Goal: Information Seeking & Learning: Understand process/instructions

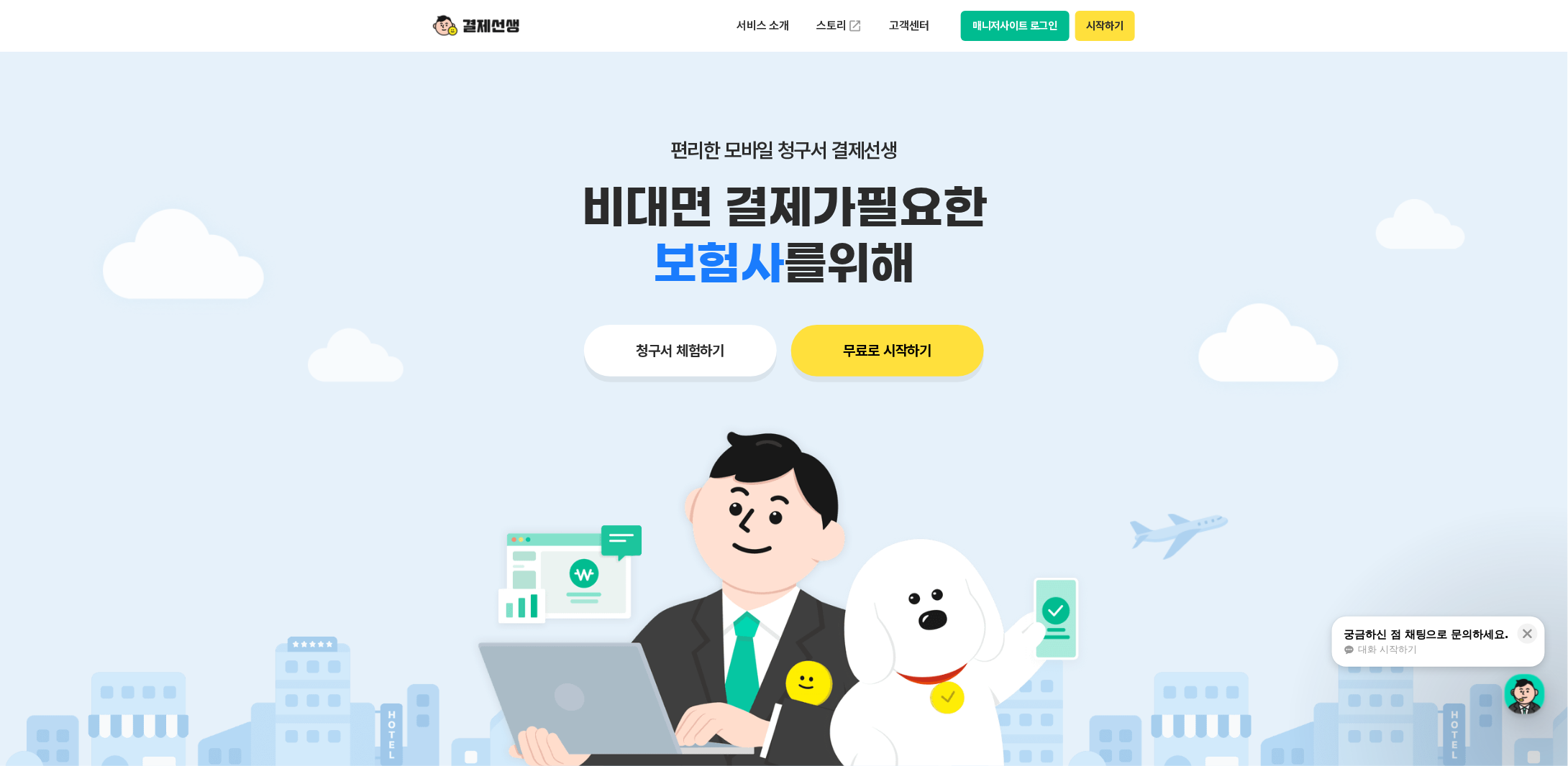
drag, startPoint x: 849, startPoint y: 351, endPoint x: 305, endPoint y: 346, distance: 544.0
click at [306, 346] on main "편리한 모바일 청구서 결제선생 비대면 결제가 필요한 학원 공부방 호텔 쇼핑몰 병원 배달 보험사 항공사 골프장 를 위해 청구서 체험하기 무료로 …" at bounding box center [784, 430] width 1568 height 758
click at [873, 362] on button "무료로 시작하기" at bounding box center [887, 350] width 193 height 51
click at [769, 32] on p "서비스 소개" at bounding box center [763, 25] width 73 height 26
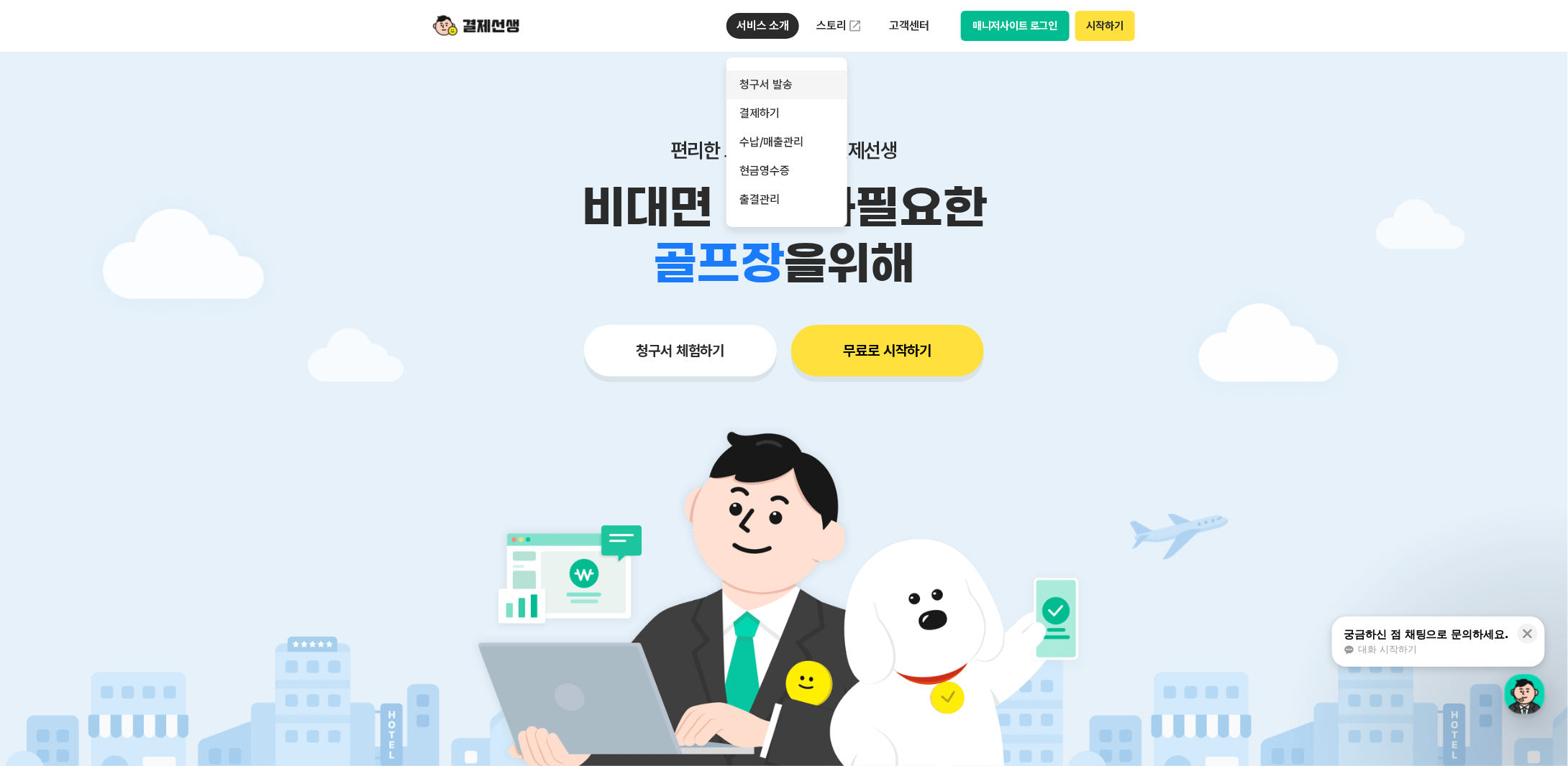
click at [773, 87] on link "청구서 발송" at bounding box center [787, 85] width 121 height 29
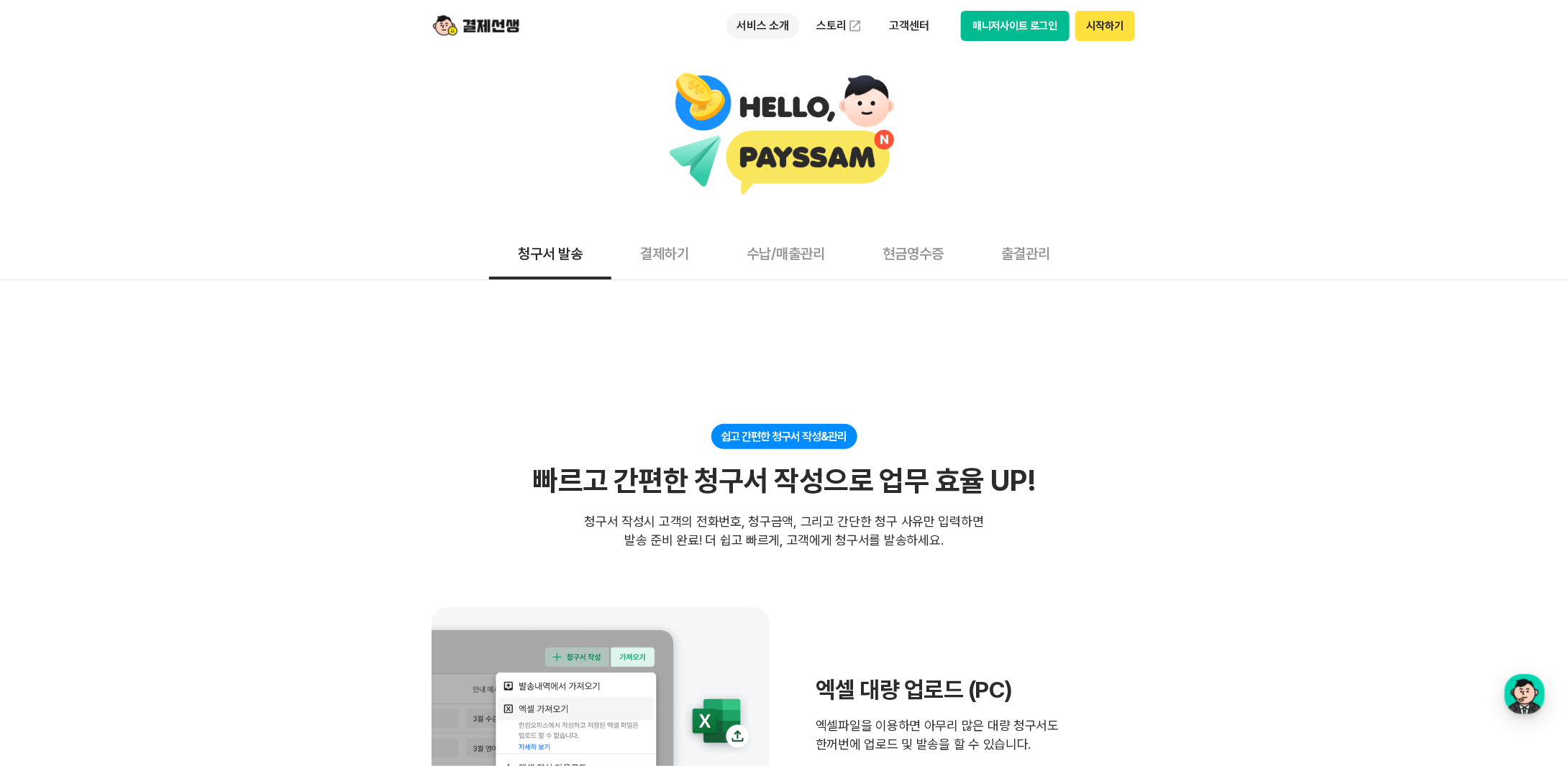
click at [775, 32] on p "서비스 소개" at bounding box center [763, 25] width 73 height 26
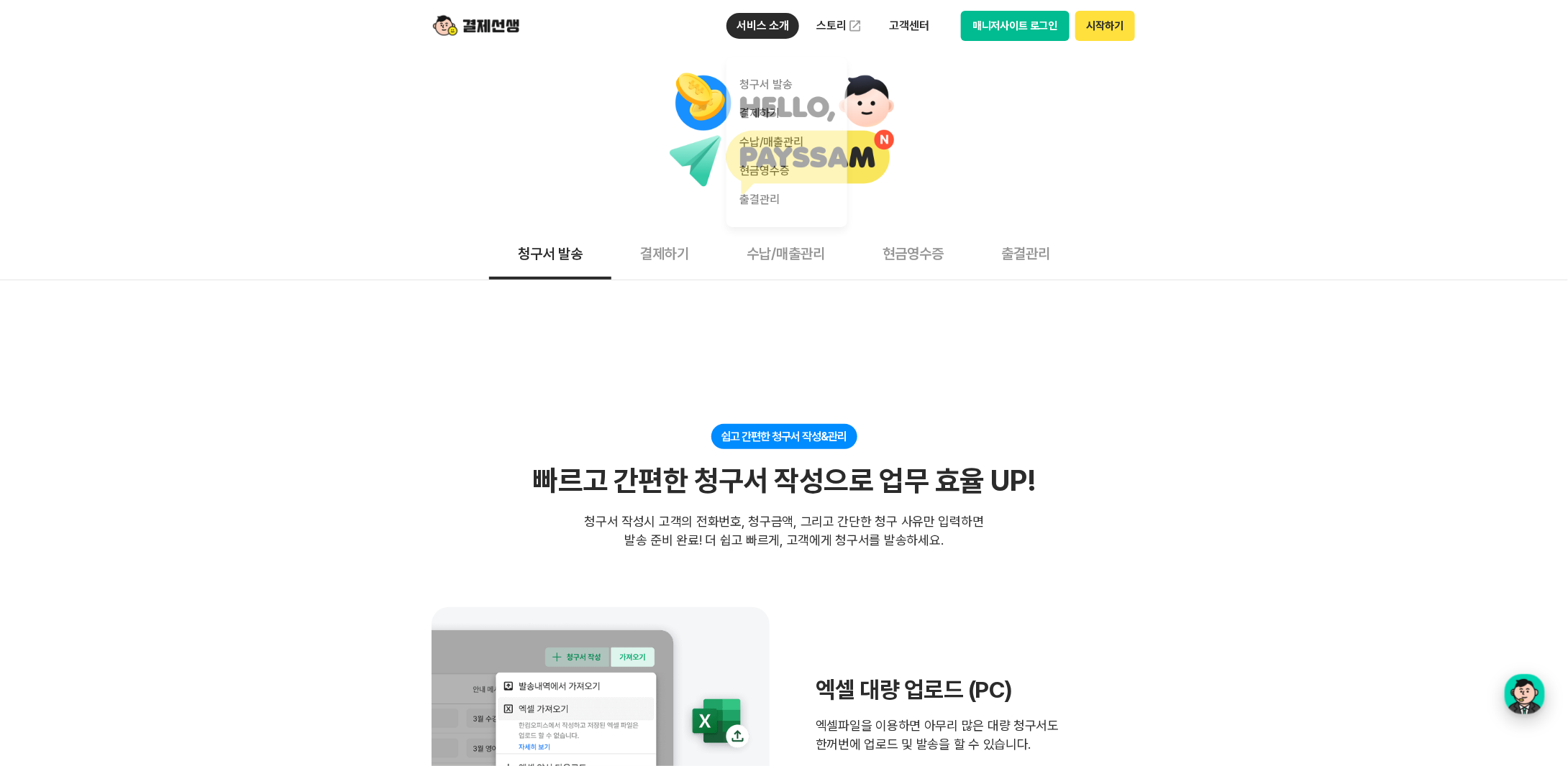
click at [1516, 691] on div "button" at bounding box center [1525, 694] width 41 height 41
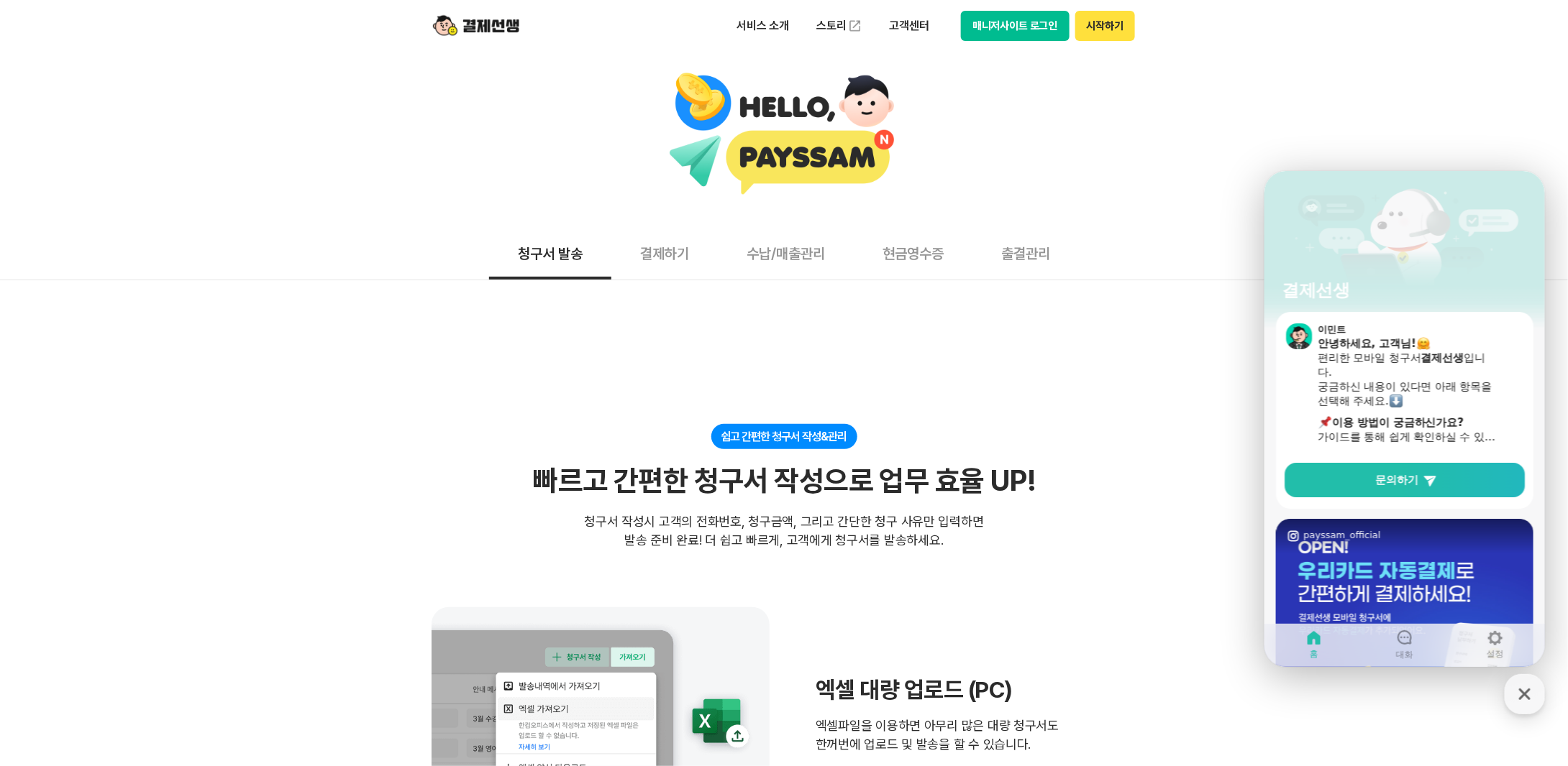
scroll to position [144, 0]
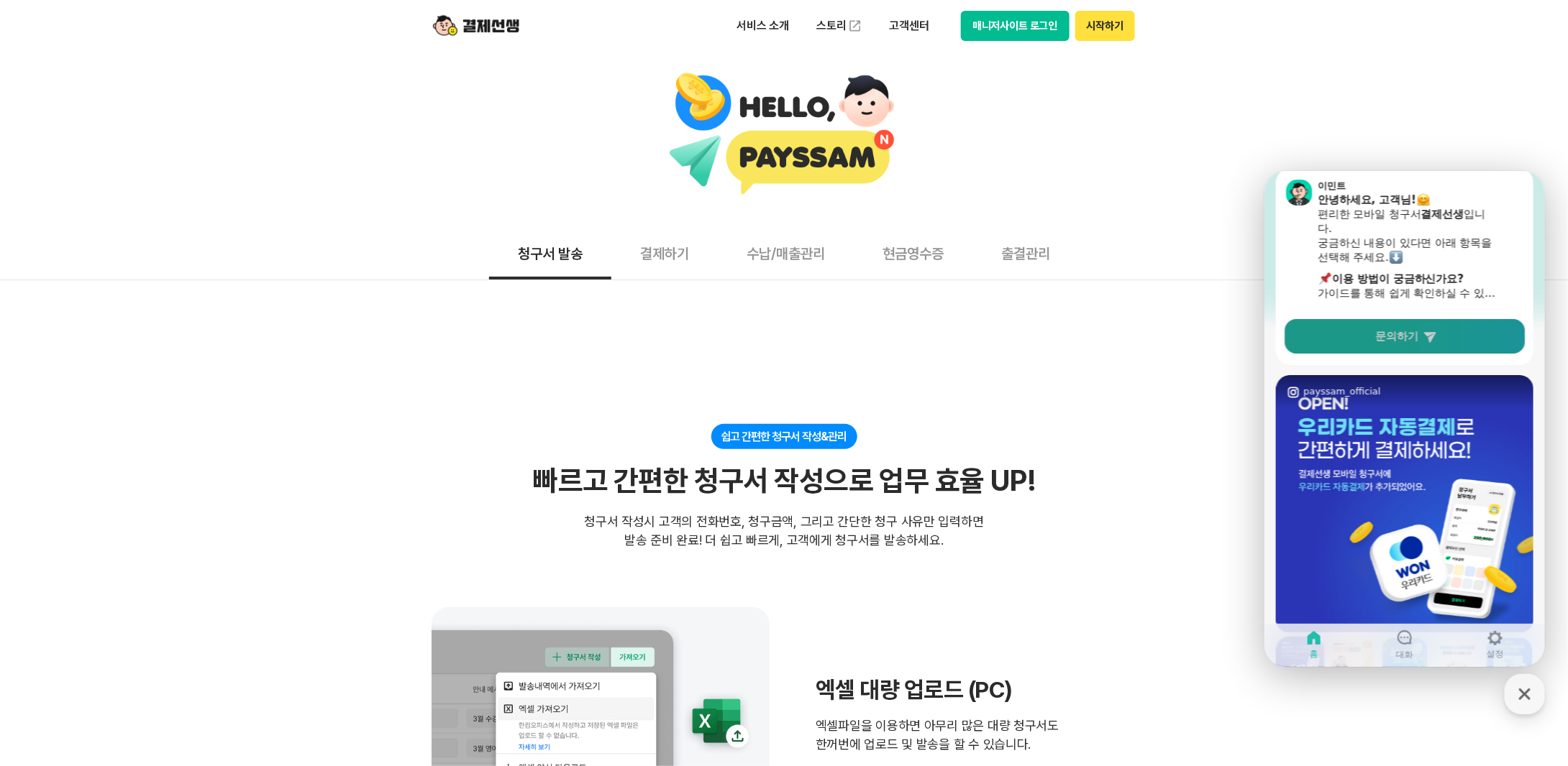
click at [1379, 347] on link "문의하기" at bounding box center [1403, 336] width 240 height 34
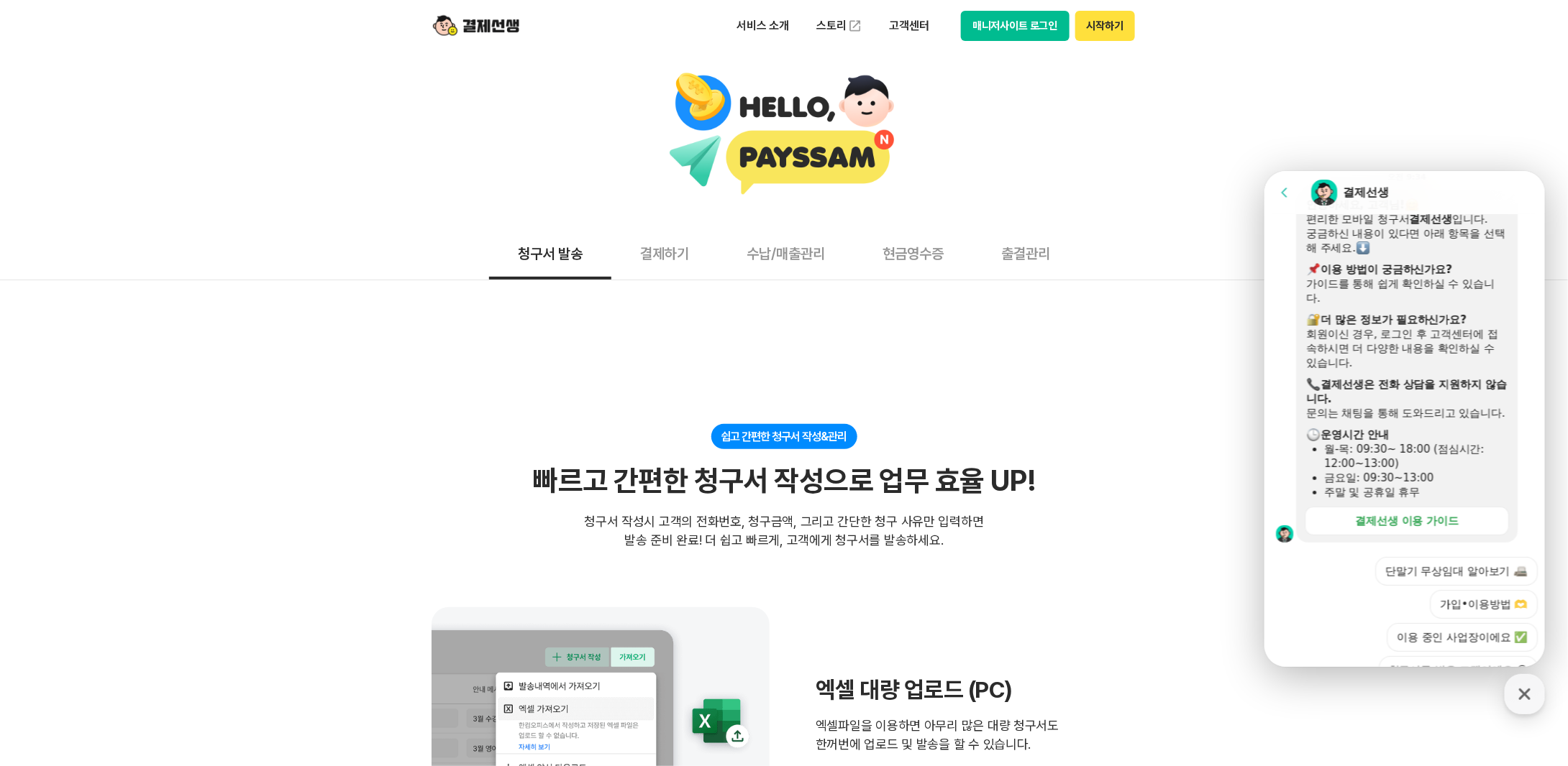
scroll to position [216, 0]
click at [1355, 526] on div "결제선생 이용 가이드" at bounding box center [1406, 518] width 104 height 14
click at [1456, 616] on button "가입•이용방법 🫶" at bounding box center [1483, 601] width 108 height 29
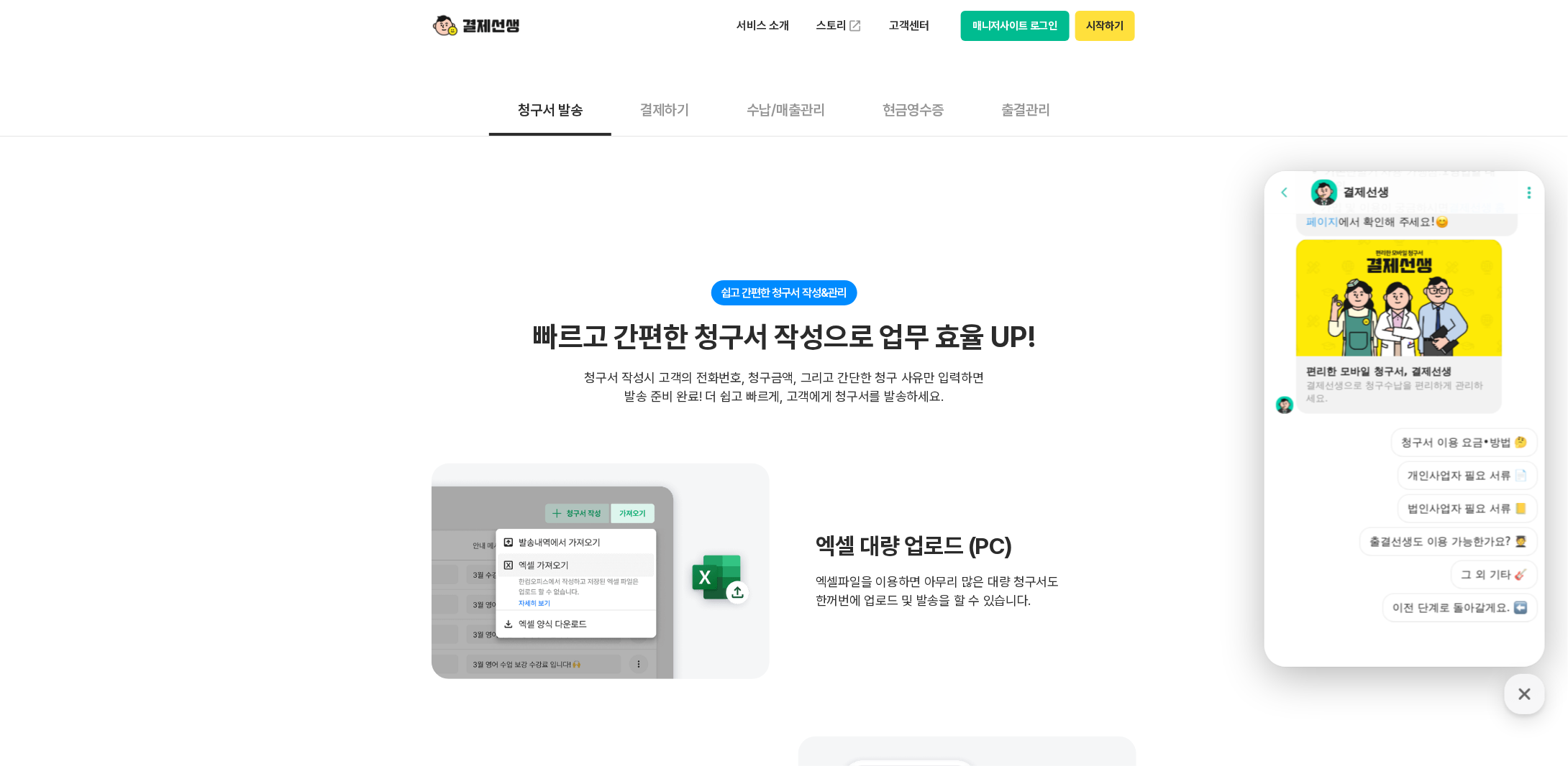
scroll to position [1035, 0]
click at [1455, 452] on button "청구서 이용 요금•방법 🤔" at bounding box center [1464, 442] width 147 height 29
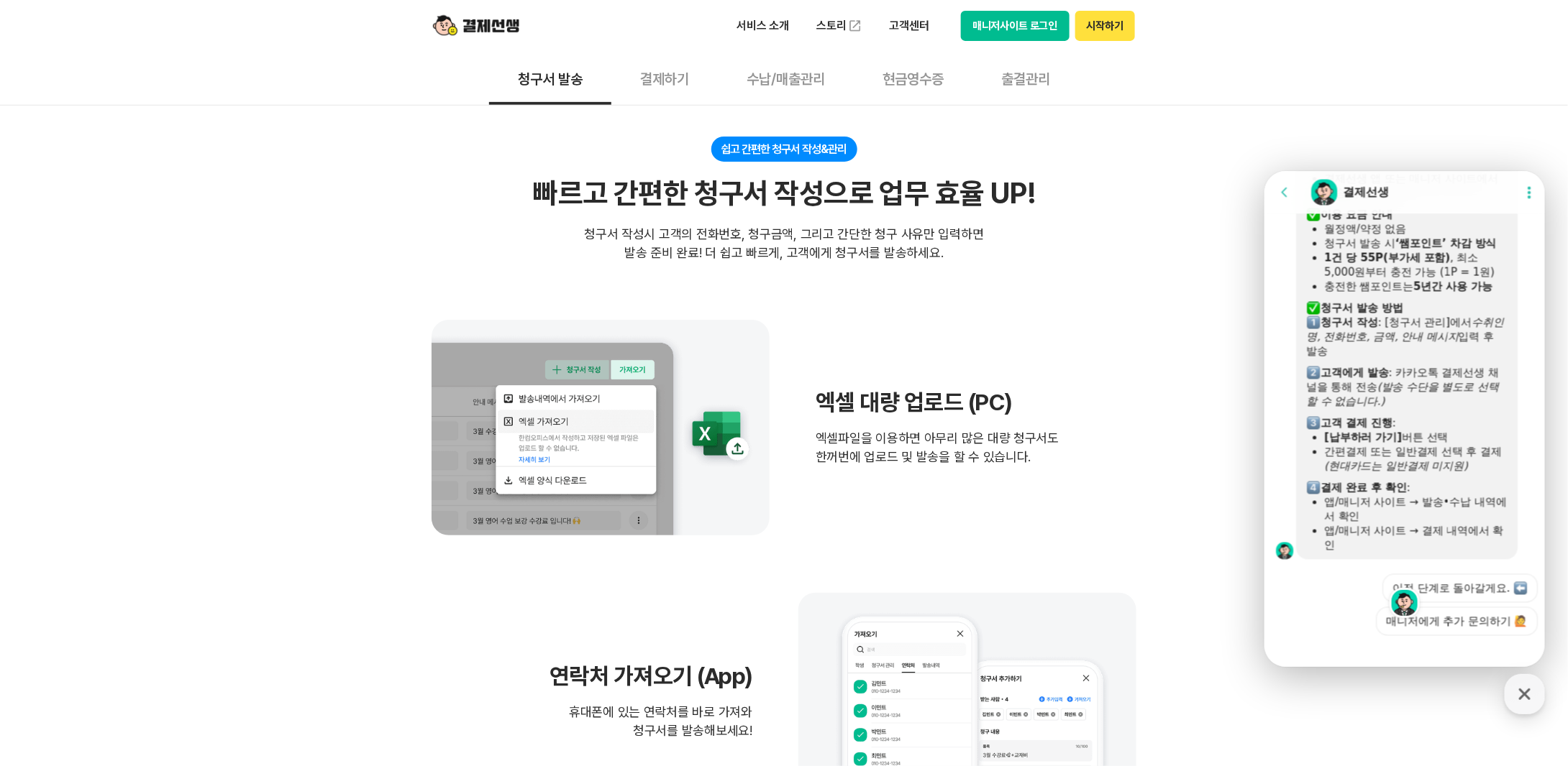
scroll to position [1375, 0]
click at [1528, 690] on icon "button" at bounding box center [1524, 694] width 12 height 12
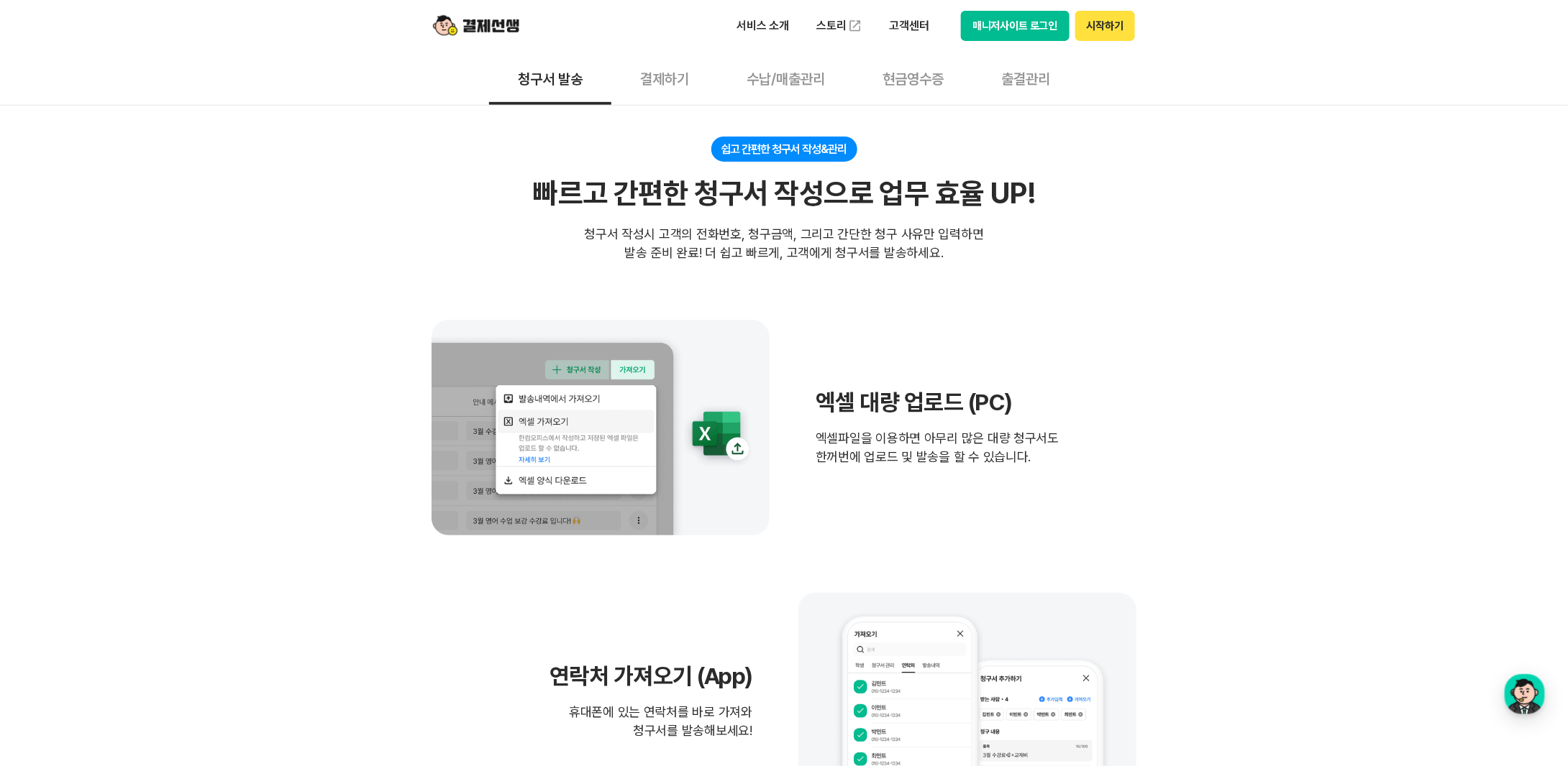
drag, startPoint x: 1266, startPoint y: 519, endPoint x: 1244, endPoint y: 450, distance: 72.4
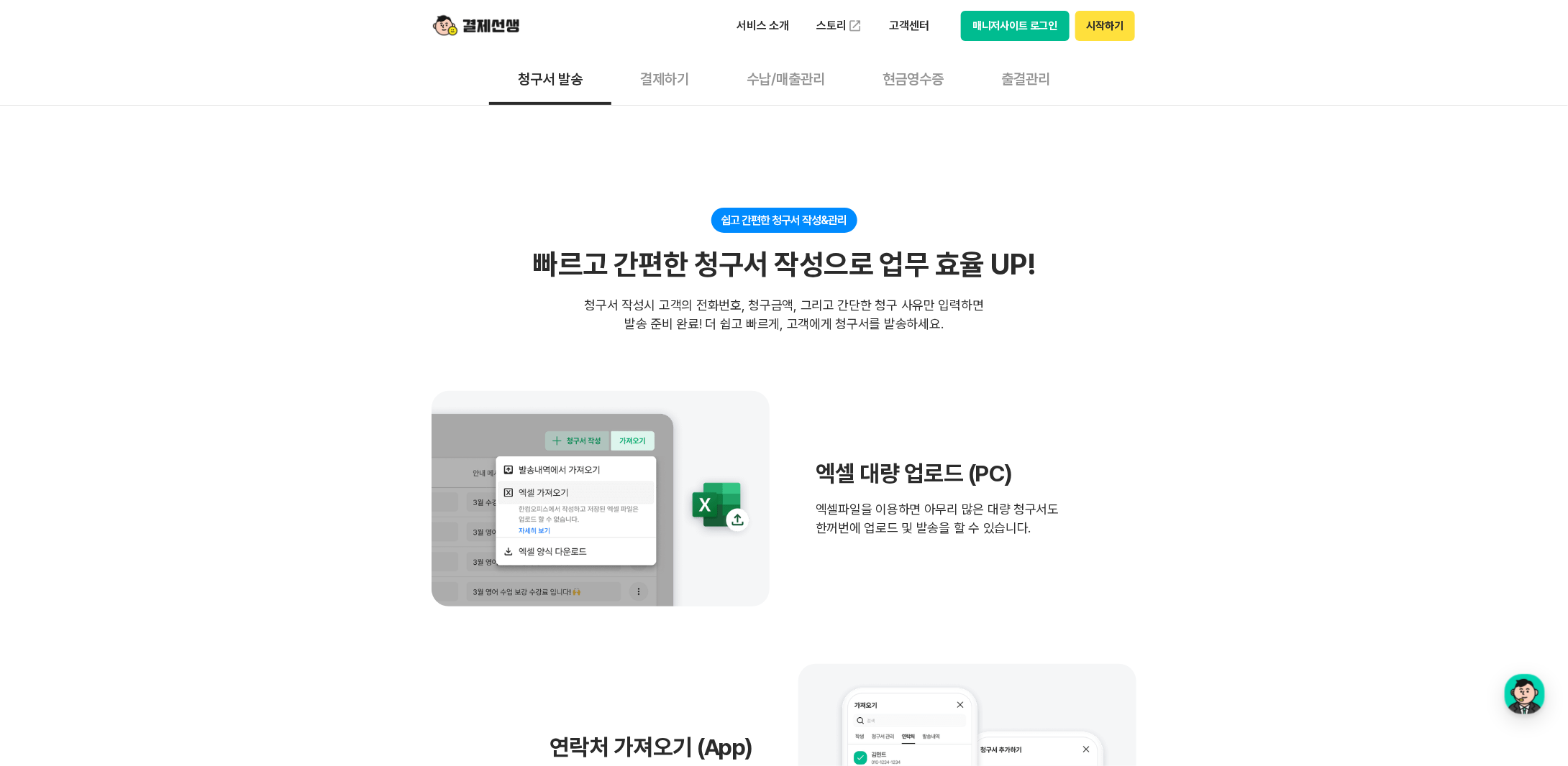
scroll to position [196, 0]
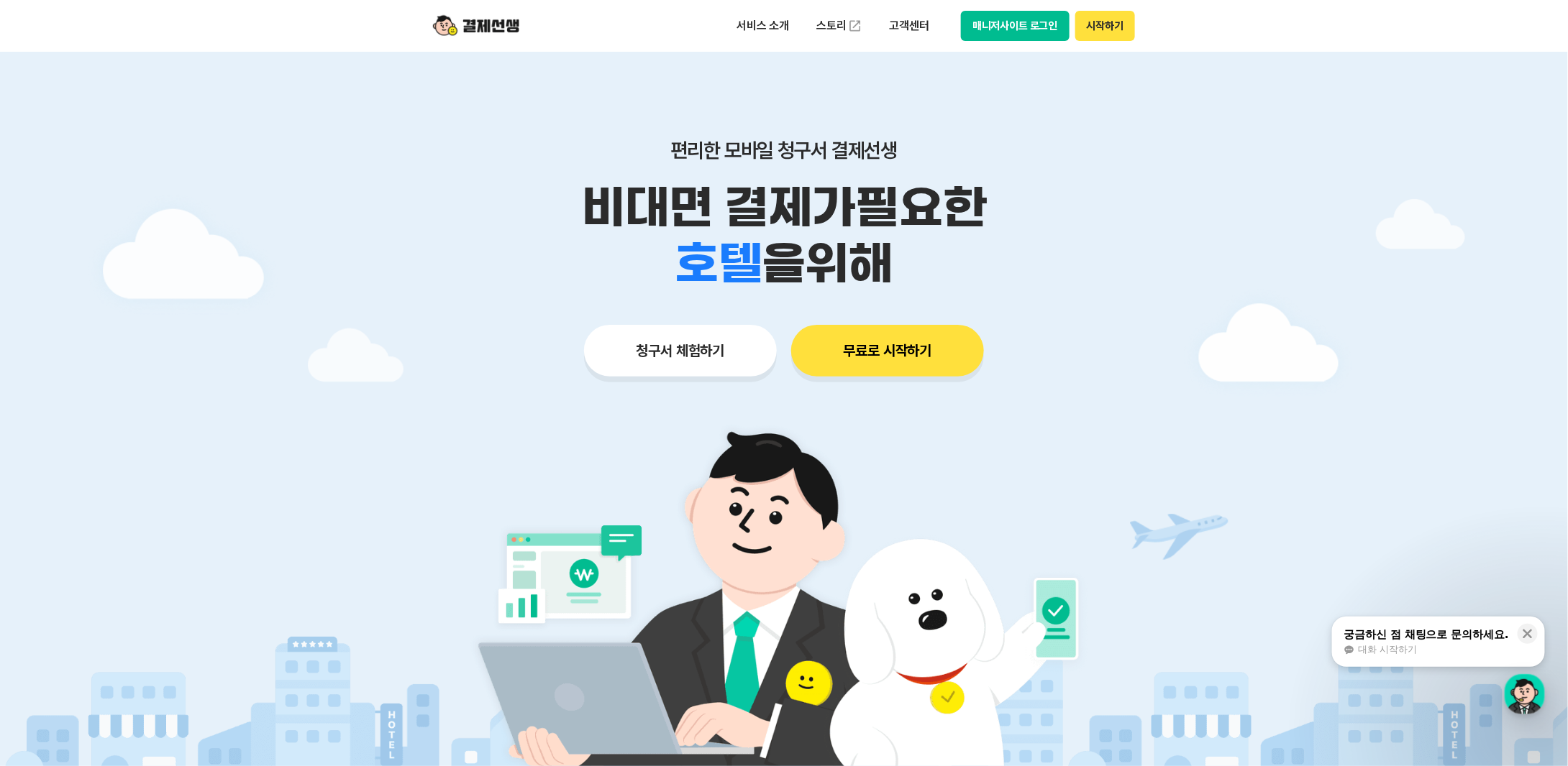
click at [905, 357] on button "무료로 시작하기" at bounding box center [887, 350] width 193 height 51
click at [927, 348] on button "무료로 시작하기" at bounding box center [887, 350] width 193 height 51
click at [474, 35] on img at bounding box center [476, 26] width 86 height 27
click at [498, 29] on img at bounding box center [476, 26] width 86 height 27
click at [491, 26] on img at bounding box center [476, 26] width 86 height 27
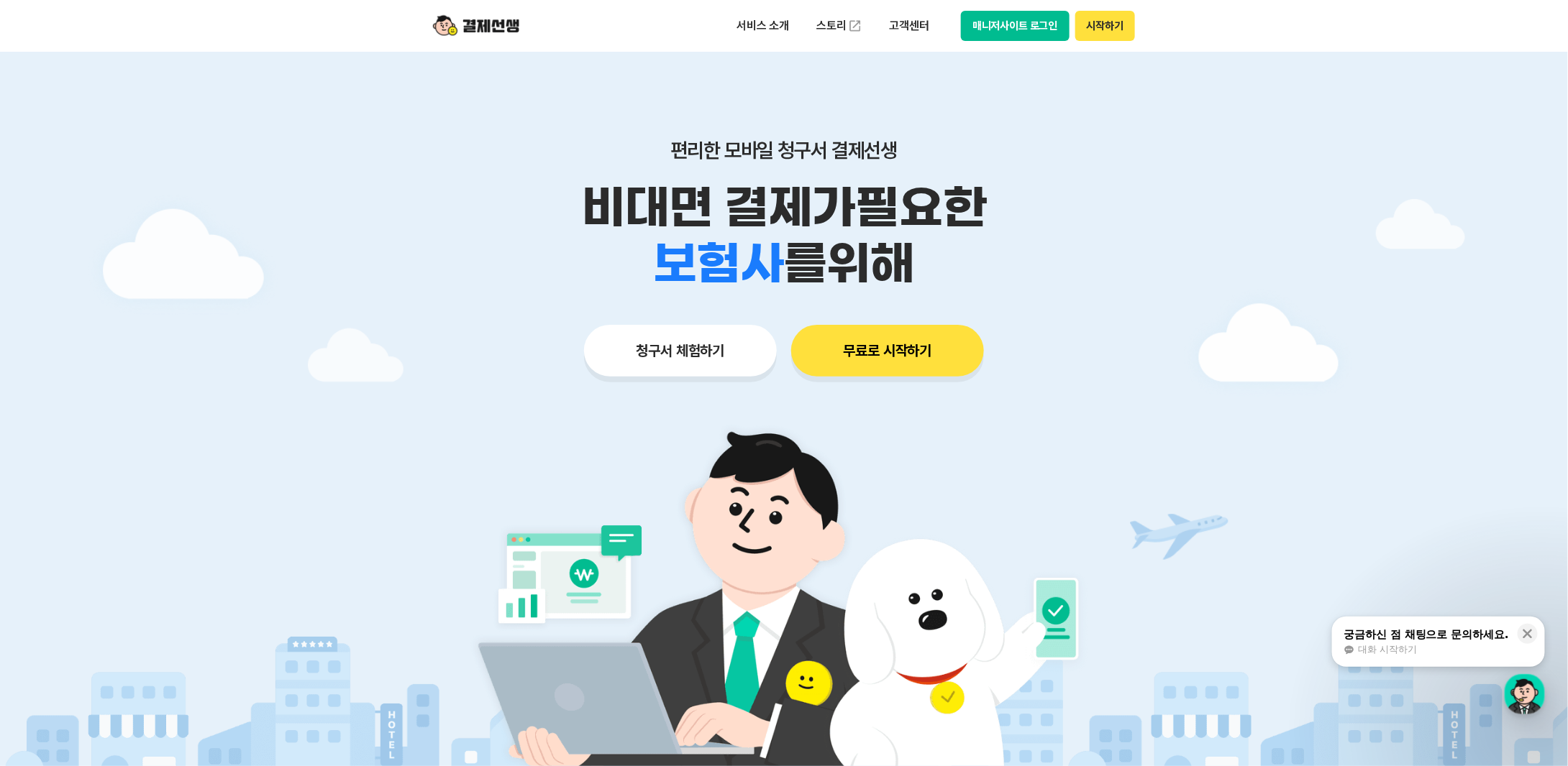
click at [1119, 20] on button "시작하기" at bounding box center [1105, 26] width 59 height 31
click at [1116, 31] on button "시작하기" at bounding box center [1105, 26] width 59 height 31
